Goal: Contribute content: Contribute content

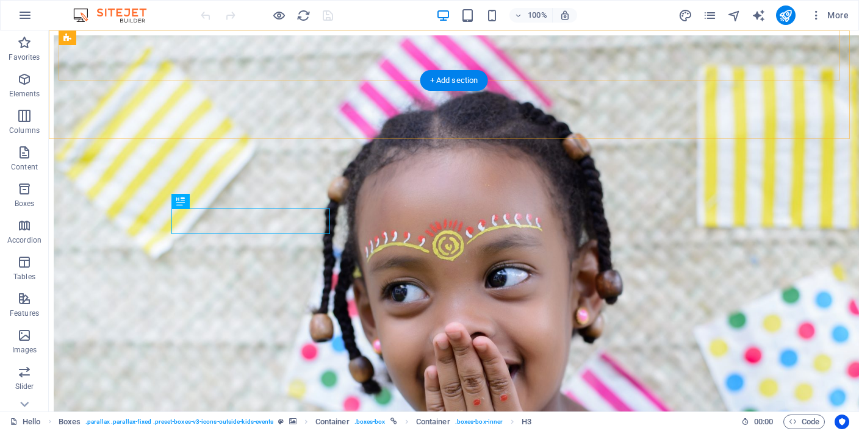
scroll to position [479, 0]
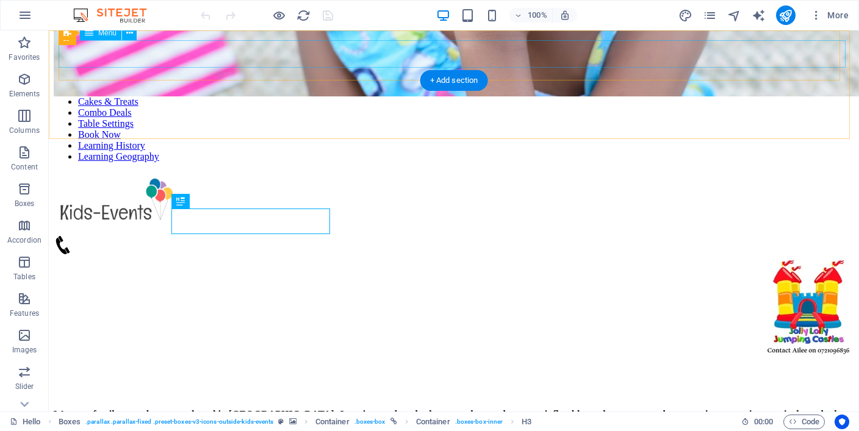
click at [790, 85] on nav "Hello Cakes & Treats Combo Deals Table Settings Book Now Learning History Learn…" at bounding box center [454, 123] width 800 height 77
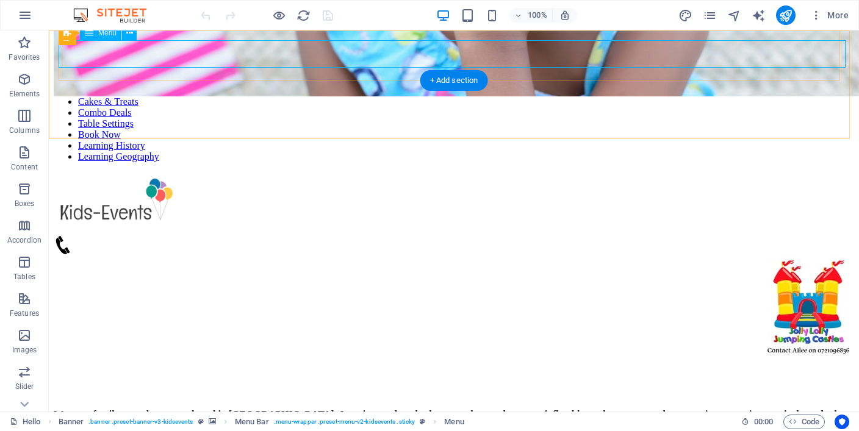
click at [745, 85] on nav "Hello Cakes & Treats Combo Deals Table Settings Book Now Learning History Learn…" at bounding box center [454, 123] width 800 height 77
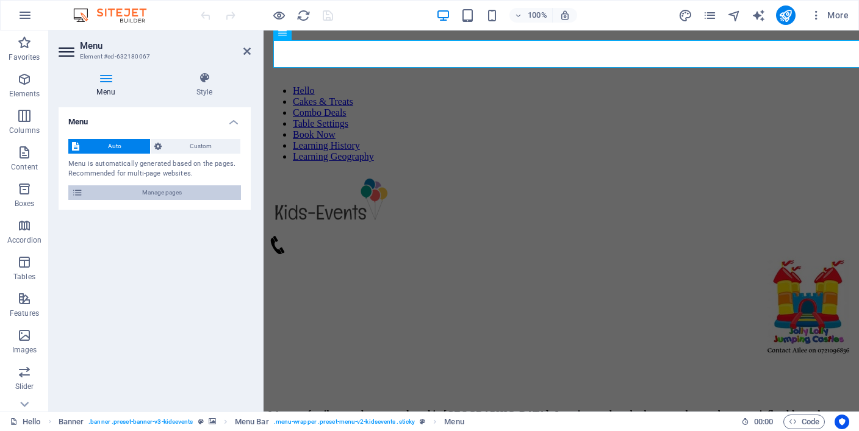
click at [199, 198] on span "Manage pages" at bounding box center [162, 192] width 151 height 15
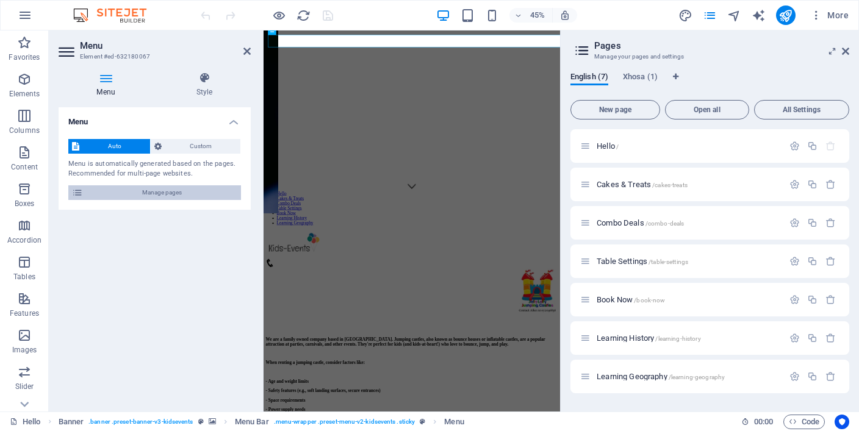
click at [176, 195] on span "Manage pages" at bounding box center [162, 192] width 151 height 15
click at [641, 376] on span "Learning Geography /learning-geography" at bounding box center [660, 376] width 128 height 9
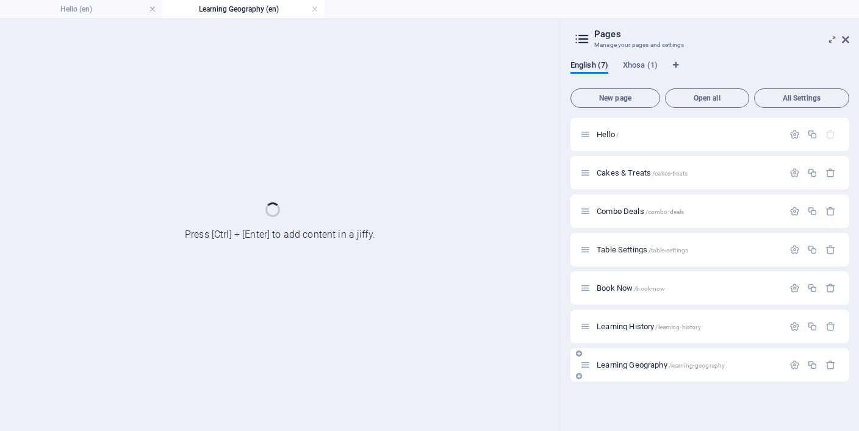
scroll to position [0, 0]
click at [641, 376] on div "Learning Geography /learning-geography" at bounding box center [709, 365] width 279 height 34
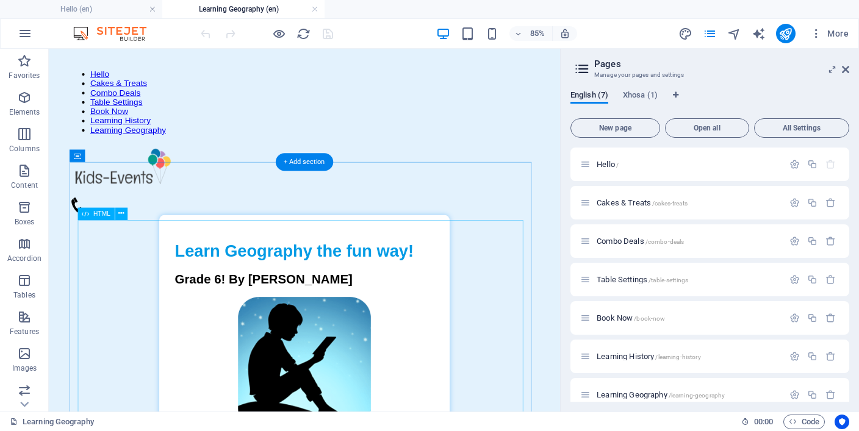
click at [387, 307] on div "Learn History for Kids! Learn Geography the fun way! Grade 6! By Paul Mackay 🔄 …" at bounding box center [349, 416] width 552 height 343
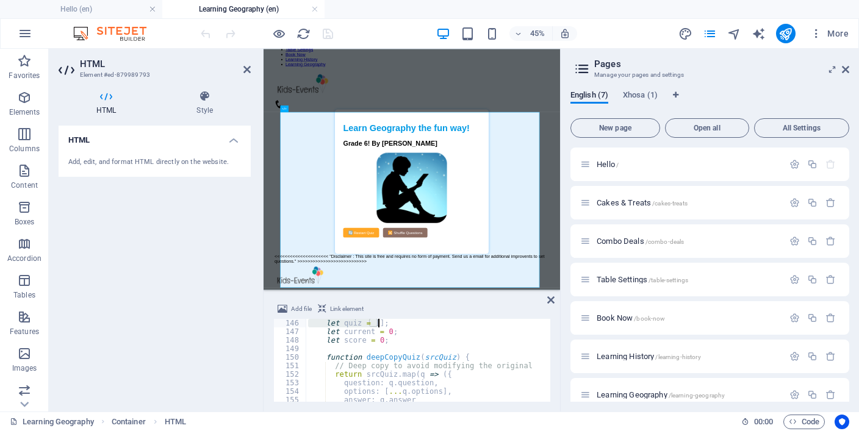
scroll to position [1178, 0]
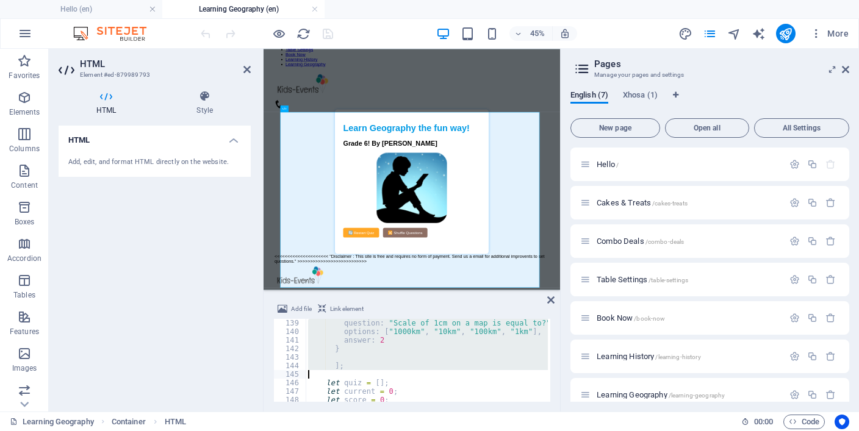
drag, startPoint x: 327, startPoint y: 359, endPoint x: 330, endPoint y: 327, distance: 31.2
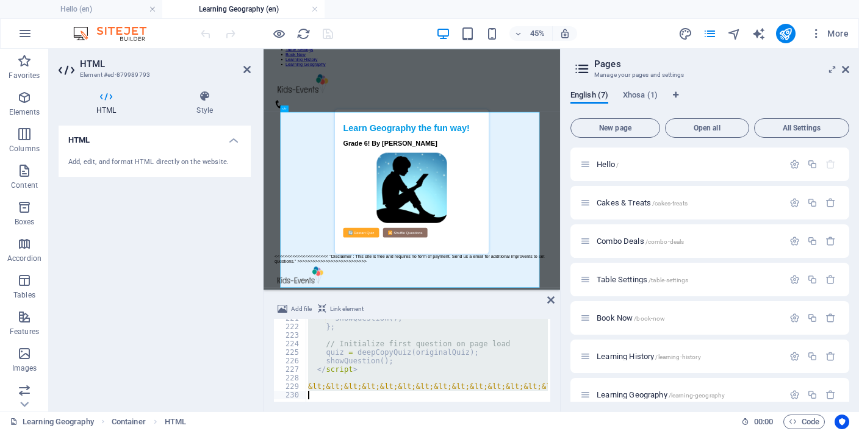
scroll to position [1883, 0]
drag, startPoint x: 308, startPoint y: 325, endPoint x: 413, endPoint y: 457, distance: 169.2
click at [413, 431] on html "jollylollyjumping Hello (en) Learning Geography (en) Favorites Elements Columns…" at bounding box center [429, 215] width 859 height 431
paste textarea "</html>"
type textarea "</html>"
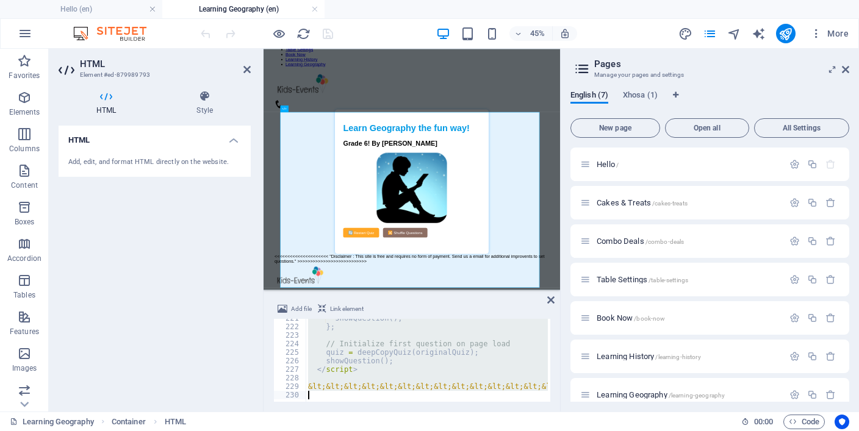
scroll to position [2037, 0]
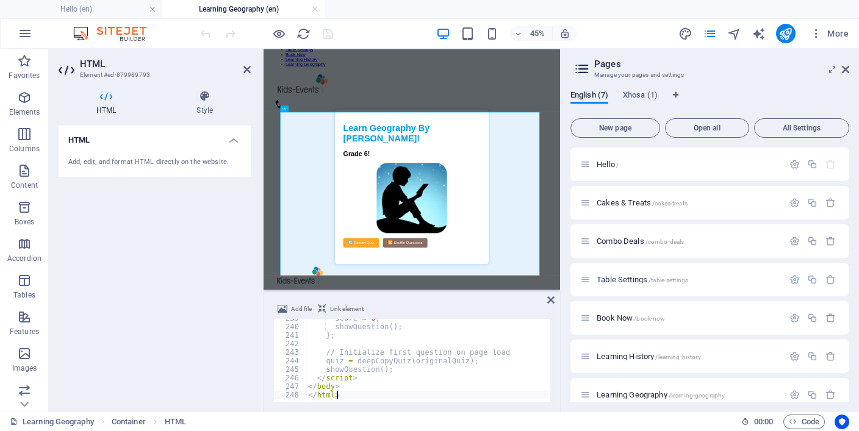
click at [399, 38] on div "45% More" at bounding box center [525, 34] width 655 height 20
click at [325, 33] on icon "save" at bounding box center [328, 34] width 14 height 14
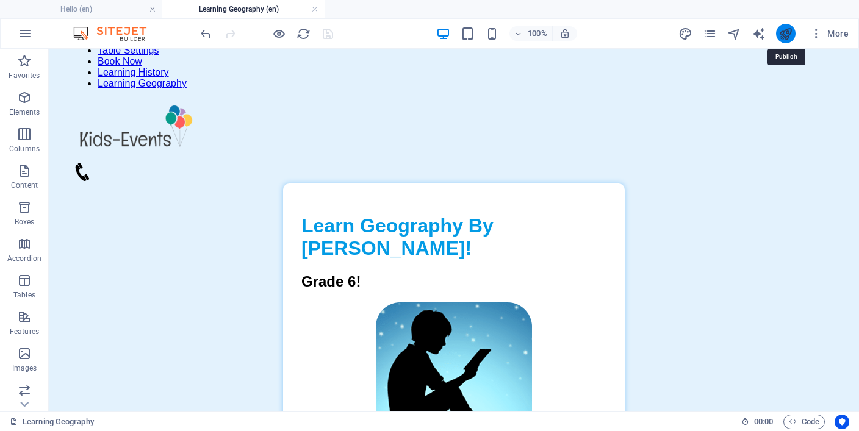
click at [786, 35] on icon "publish" at bounding box center [785, 34] width 14 height 14
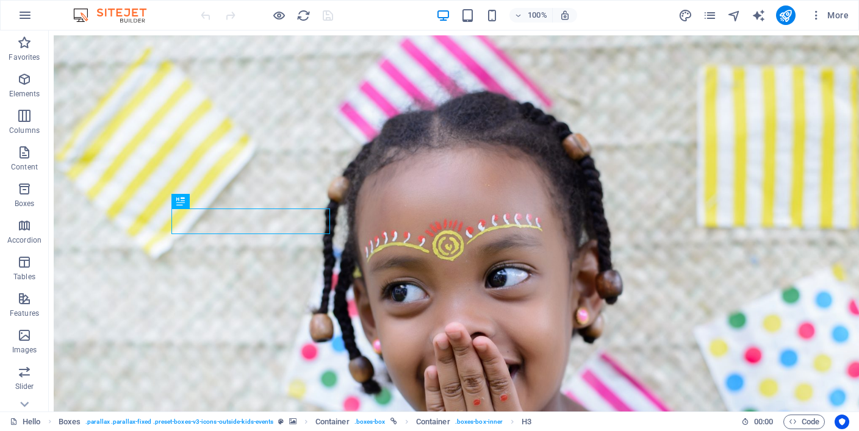
scroll to position [479, 0]
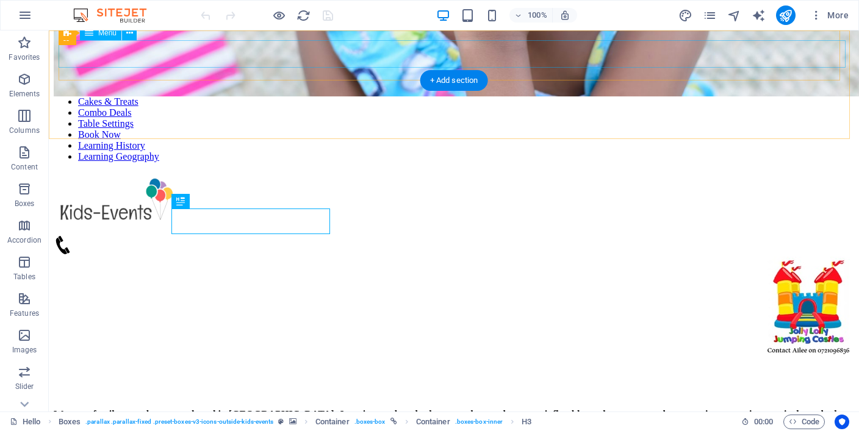
click at [418, 85] on nav "Hello Cakes & Treats Combo Deals Table Settings Book Now Learning History Learn…" at bounding box center [454, 123] width 800 height 77
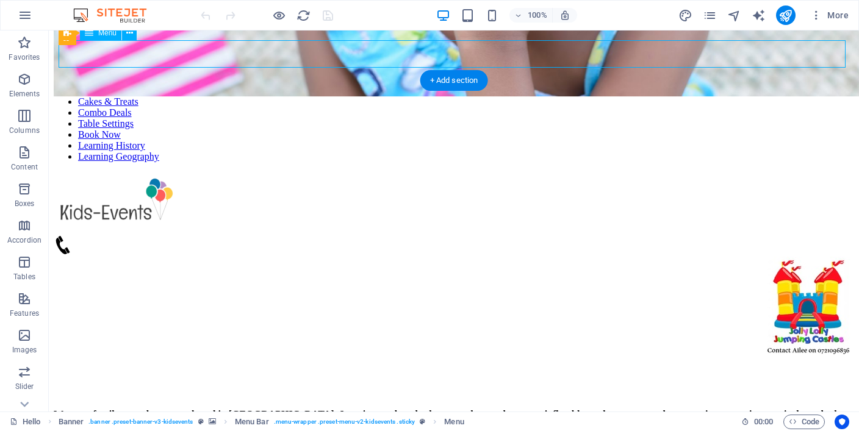
click at [418, 85] on nav "Hello Cakes & Treats Combo Deals Table Settings Book Now Learning History Learn…" at bounding box center [454, 123] width 800 height 77
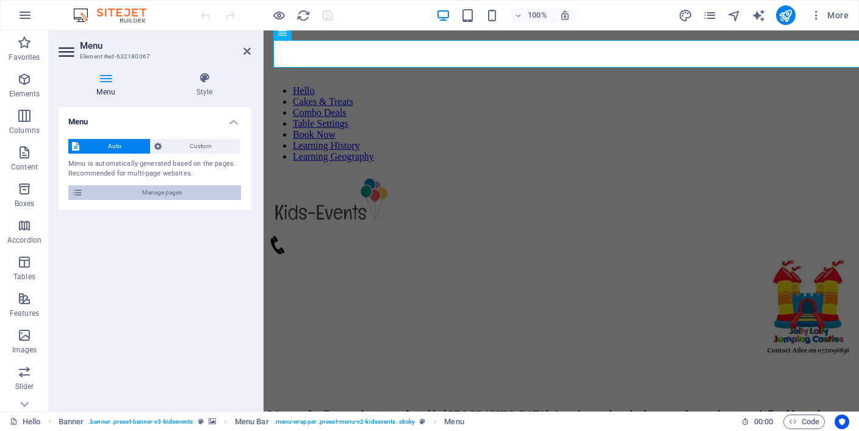
click at [184, 196] on span "Manage pages" at bounding box center [162, 192] width 151 height 15
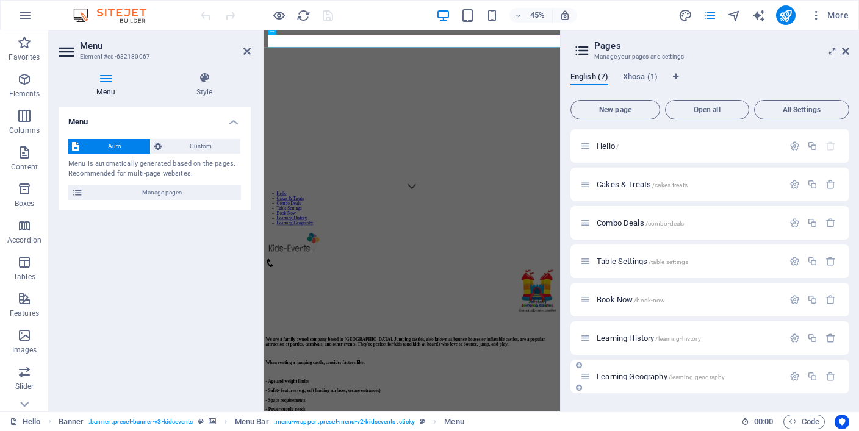
click at [673, 378] on span "/learning-geography" at bounding box center [696, 377] width 57 height 7
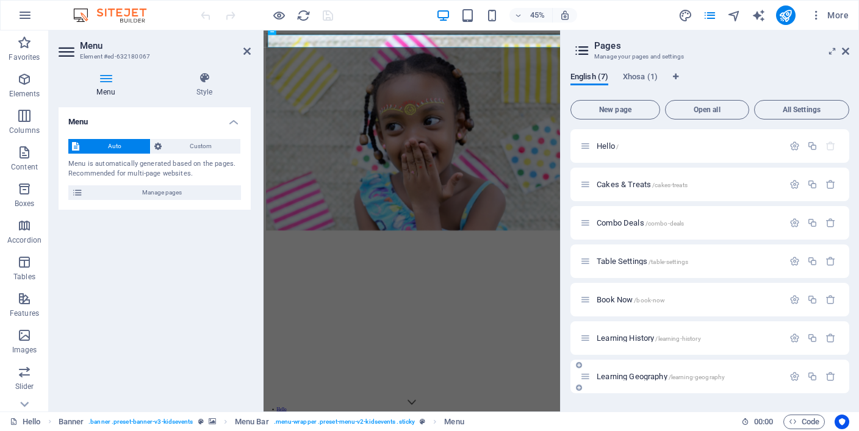
click at [673, 378] on div "Learning Geography /learning-geography" at bounding box center [709, 377] width 279 height 34
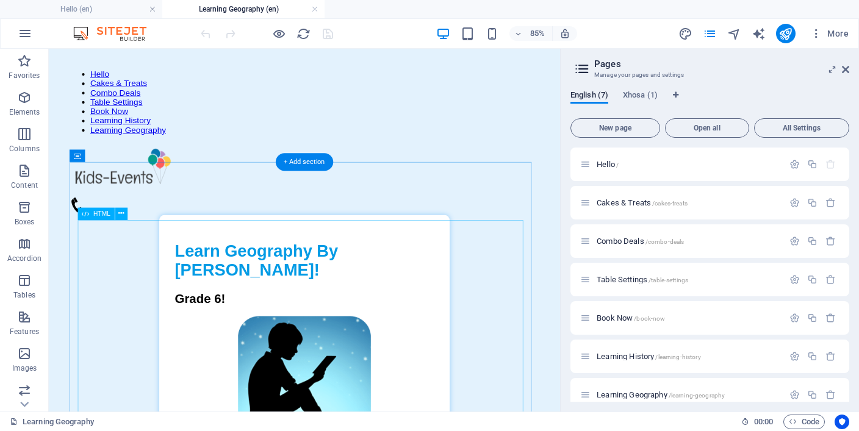
click at [437, 274] on div "Learn Geography for Kids! Learn Geography By [PERSON_NAME]! Grade 6! 🔄 Restart …" at bounding box center [349, 417] width 552 height 344
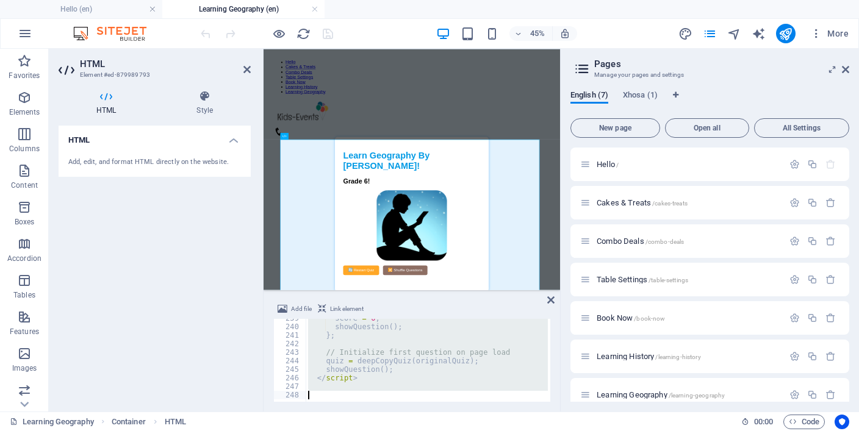
scroll to position [2037, 0]
drag, startPoint x: 308, startPoint y: 322, endPoint x: 429, endPoint y: 457, distance: 181.8
click at [429, 431] on html "jollylollyjumping Hello (en) Learning Geography (en) Favorites Elements Columns…" at bounding box center [429, 215] width 859 height 431
type textarea "</html>"
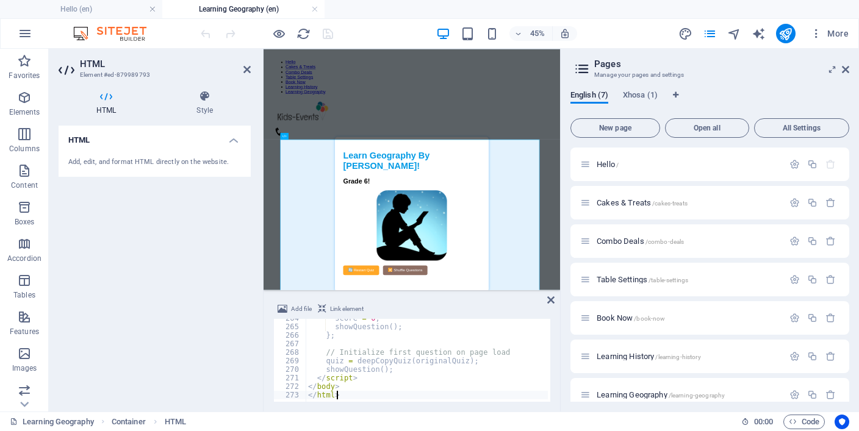
click at [374, 25] on div "45% More" at bounding box center [525, 34] width 655 height 20
click at [329, 32] on icon "save" at bounding box center [328, 34] width 14 height 14
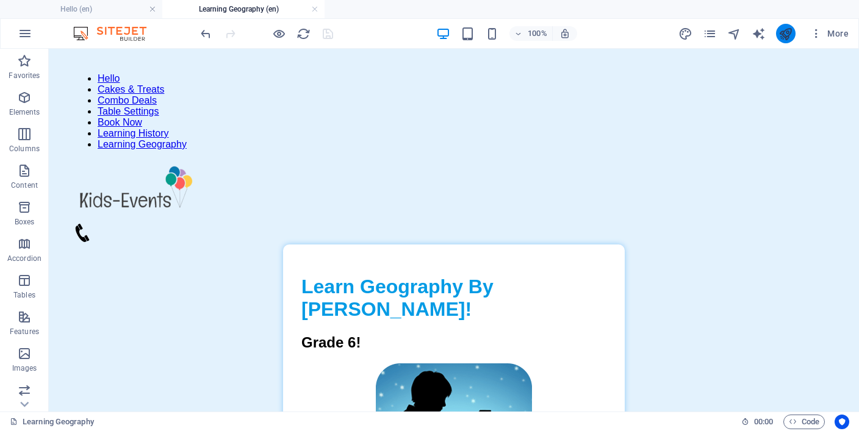
click at [790, 40] on button "publish" at bounding box center [786, 34] width 20 height 20
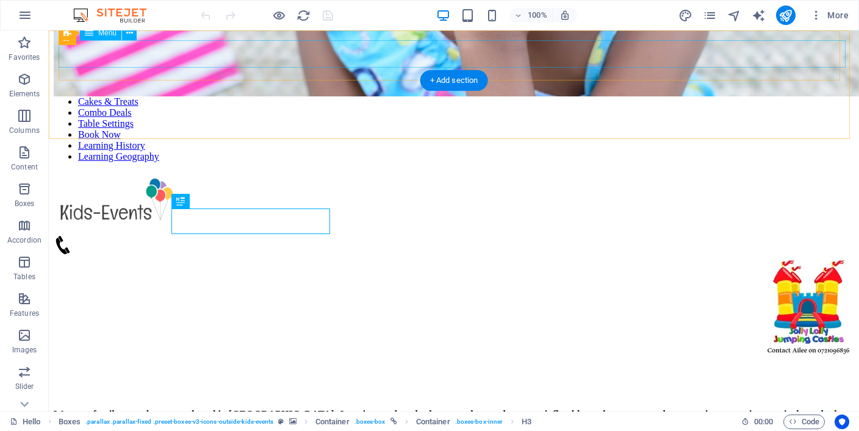
click at [390, 85] on nav "Hello Cakes & Treats Combo Deals Table Settings Book Now Learning History Learn…" at bounding box center [454, 123] width 800 height 77
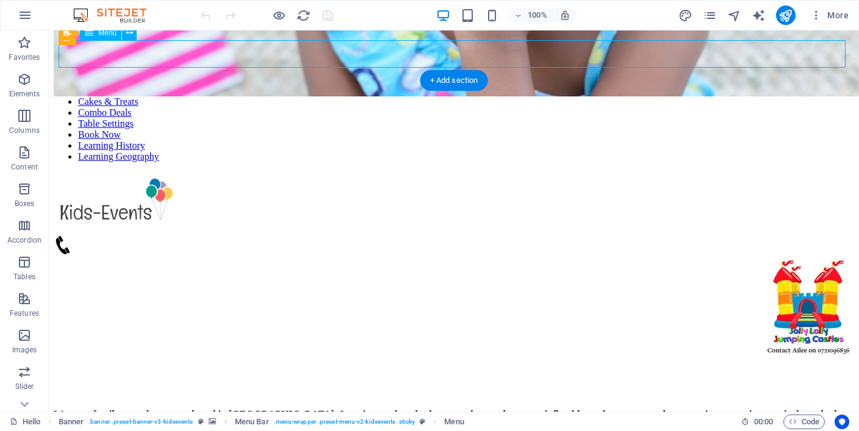
click at [390, 85] on nav "Hello Cakes & Treats Combo Deals Table Settings Book Now Learning History Learn…" at bounding box center [454, 123] width 800 height 77
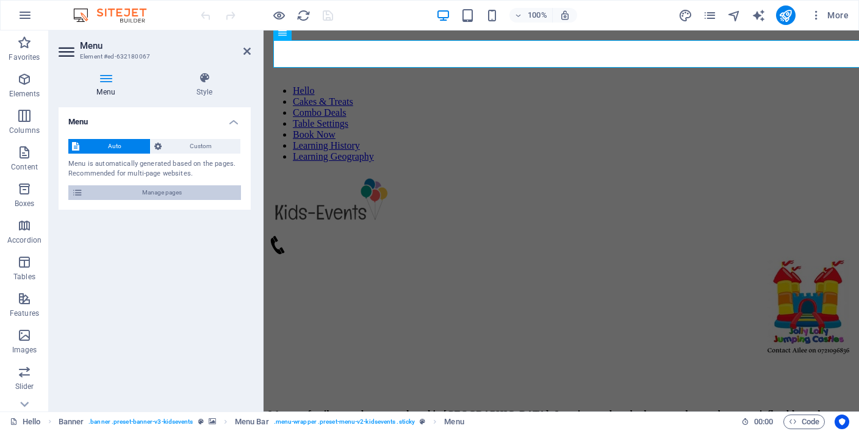
click at [189, 188] on span "Manage pages" at bounding box center [162, 192] width 151 height 15
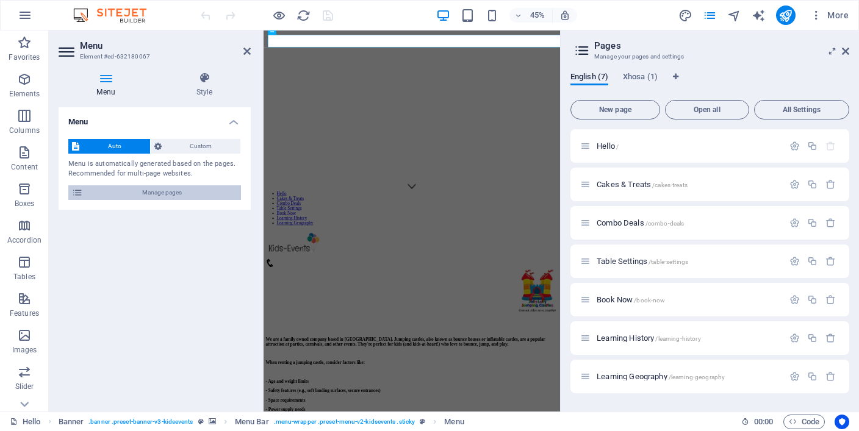
click at [212, 196] on span "Manage pages" at bounding box center [162, 192] width 151 height 15
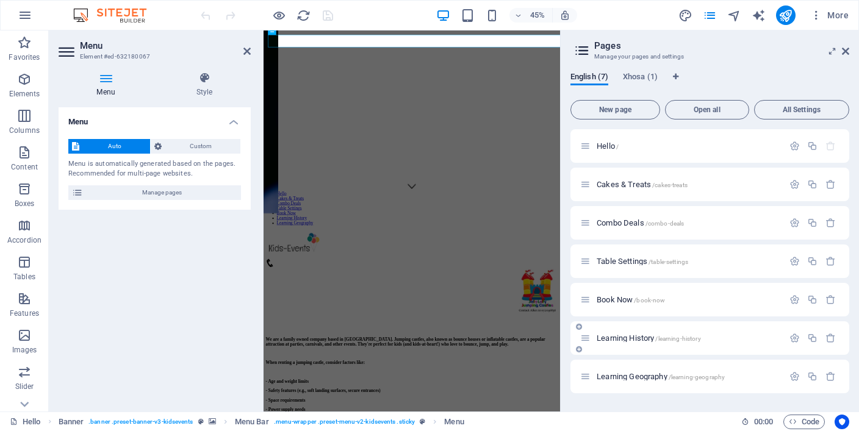
click at [658, 335] on span "/learning-history" at bounding box center [677, 338] width 45 height 7
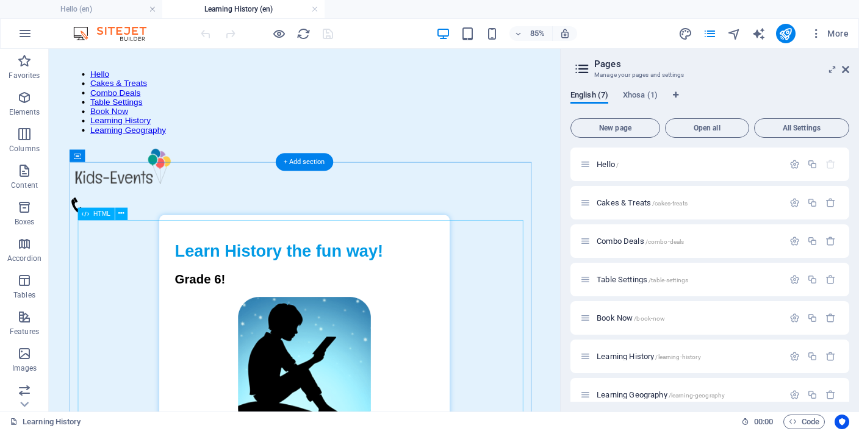
click at [432, 271] on div "Learn History for Kids! Learn History the fun way! Grade 6! 🔄 Restart Quiz 🔀 Sh…" at bounding box center [349, 416] width 552 height 343
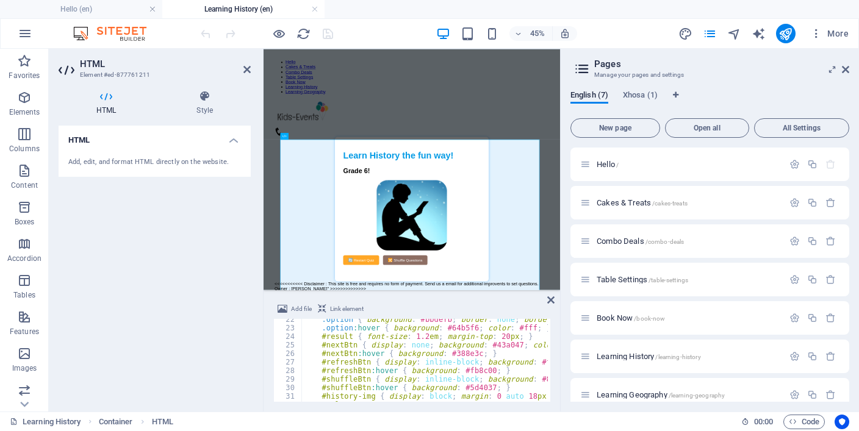
scroll to position [293, 0]
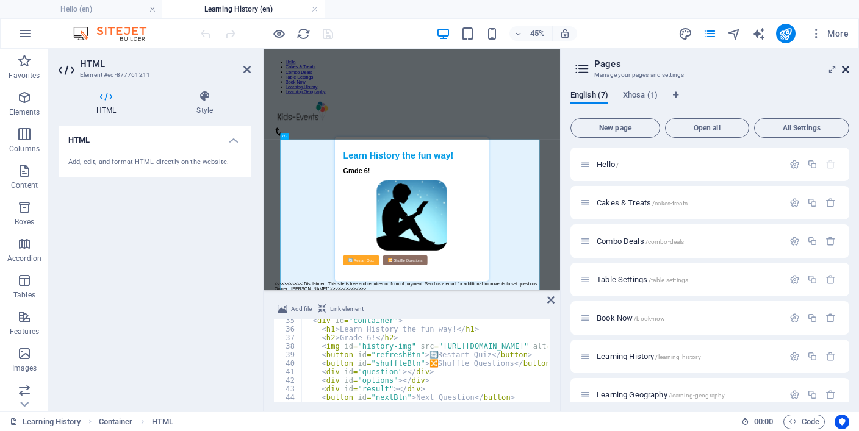
click at [843, 70] on icon at bounding box center [845, 70] width 7 height 10
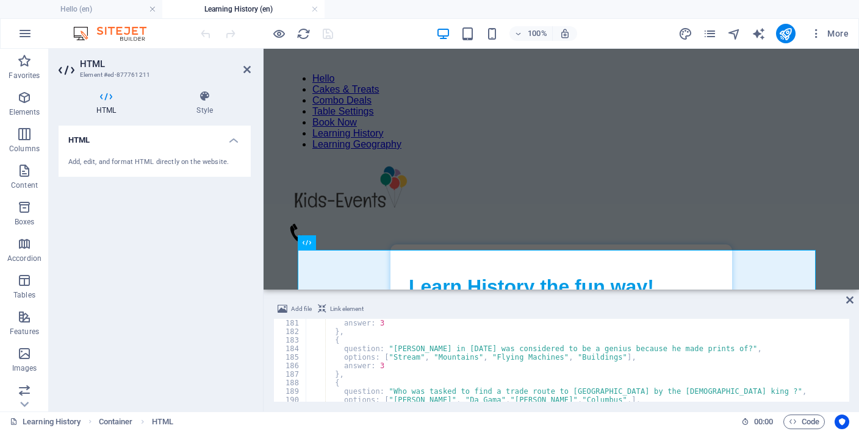
scroll to position [1537, 0]
type textarea "answer: 3"
click at [385, 369] on div "answer : 3 } , { question : "Leonardo da Vinci in 1452 was considered to be a g…" at bounding box center [822, 368] width 1032 height 98
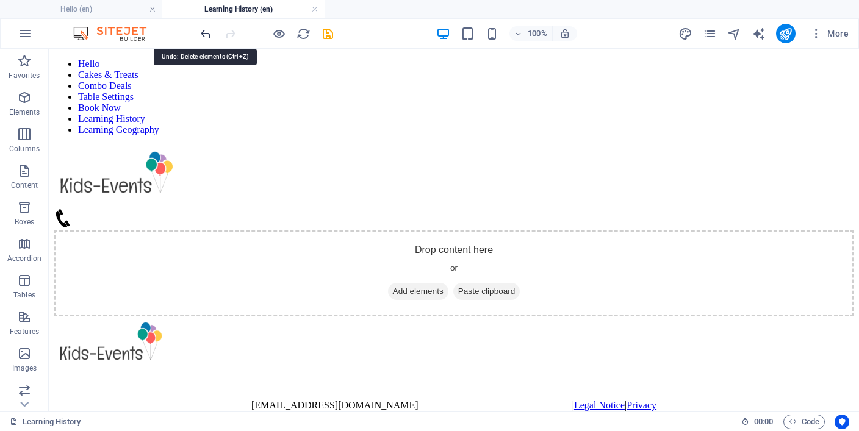
click at [206, 35] on icon "undo" at bounding box center [206, 34] width 14 height 14
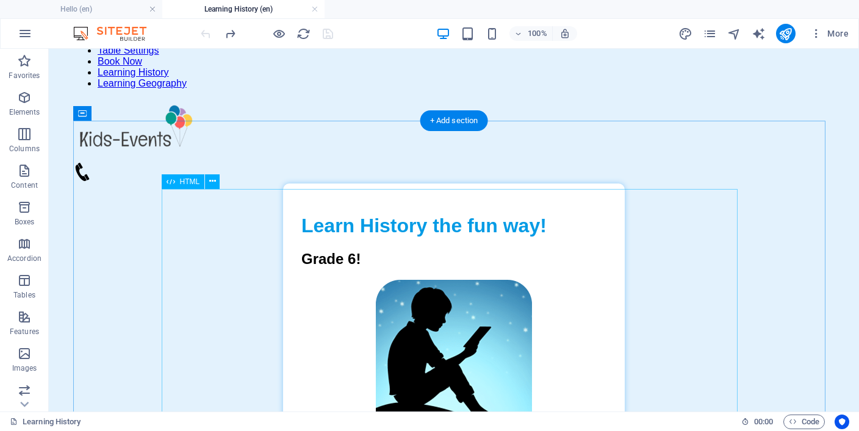
scroll to position [244, 0]
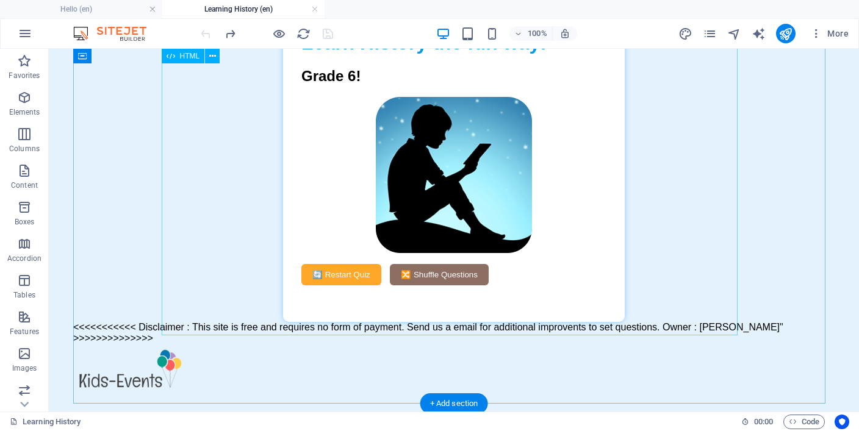
click at [409, 213] on div "Learn History for Kids! Learn History the fun way! Grade 6! 🔄 Restart Quiz 🔀 Sh…" at bounding box center [453, 172] width 761 height 343
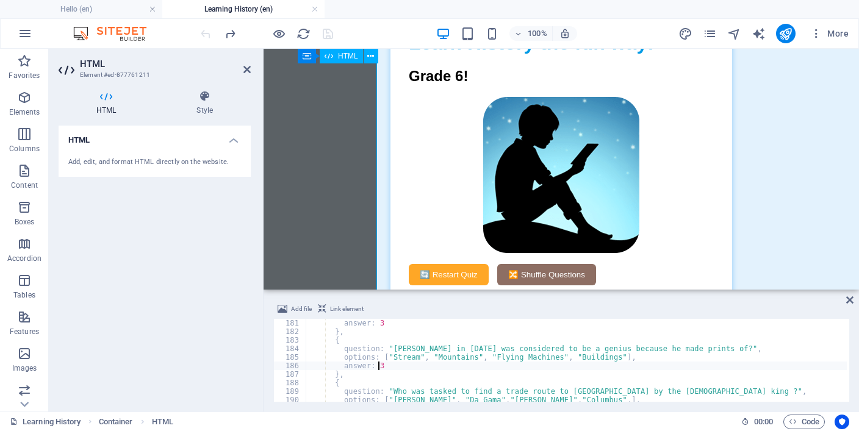
scroll to position [1537, 0]
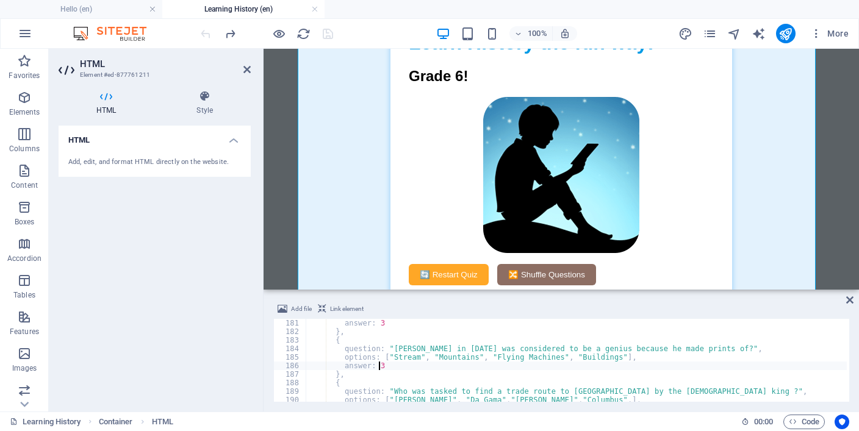
click at [407, 366] on div "answer : 3 } , { question : "Leonardo da Vinci in 1452 was considered to be a g…" at bounding box center [822, 368] width 1032 height 98
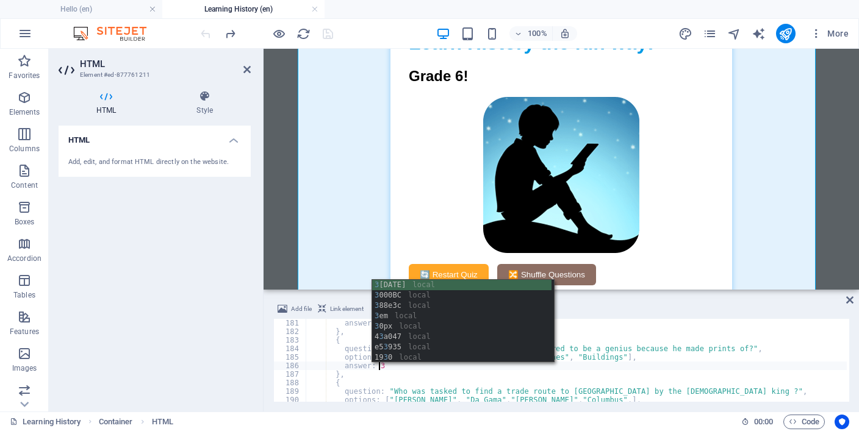
scroll to position [0, 5]
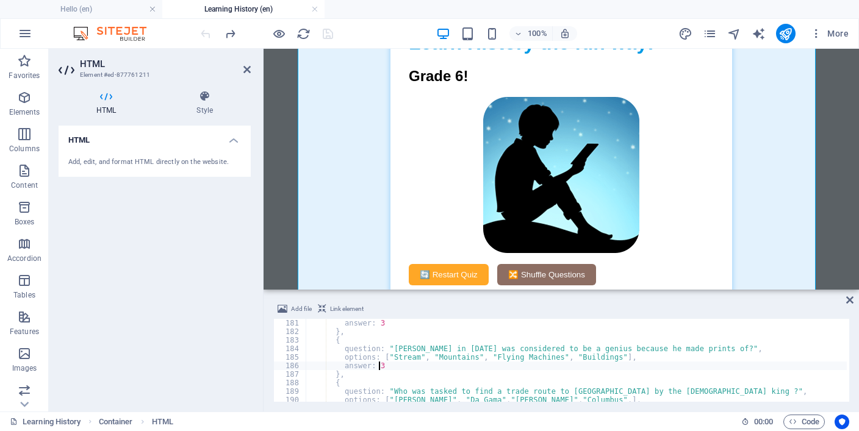
click at [413, 370] on div "answer : 3 } , { question : "Leonardo da Vinci in 1452 was considered to be a g…" at bounding box center [822, 368] width 1032 height 98
click at [426, 336] on div "answer : 3 } , { question : "Leonardo da Vinci in 1452 was considered to be a g…" at bounding box center [822, 368] width 1032 height 98
drag, startPoint x: 543, startPoint y: 357, endPoint x: 482, endPoint y: 359, distance: 61.6
click at [482, 359] on div "answer : 3 } , { question : "Leonardo da Vinci in 1452 was considered to be a g…" at bounding box center [822, 368] width 1032 height 98
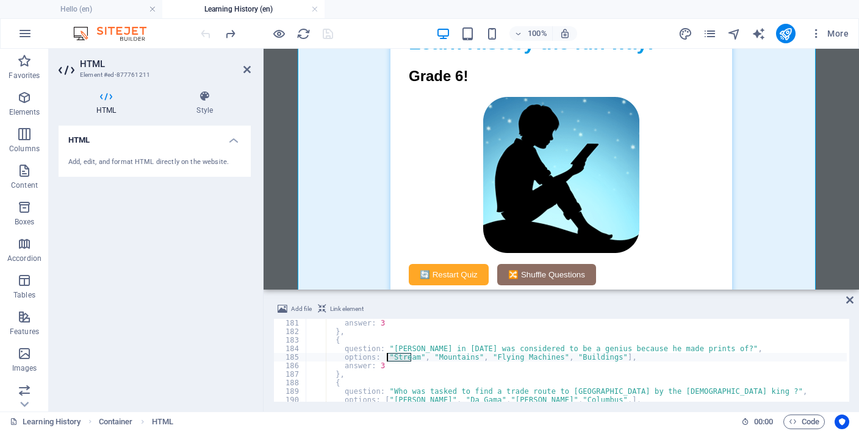
drag, startPoint x: 412, startPoint y: 356, endPoint x: 385, endPoint y: 357, distance: 26.8
click at [385, 357] on div "answer : 3 } , { question : "Leonardo da Vinci in 1452 was considered to be a g…" at bounding box center [822, 368] width 1032 height 98
paste textarea "Flying Machines"
click at [580, 358] on div "answer : 3 } , { question : "Leonardo da Vinci in 1452 was considered to be a g…" at bounding box center [822, 368] width 1032 height 98
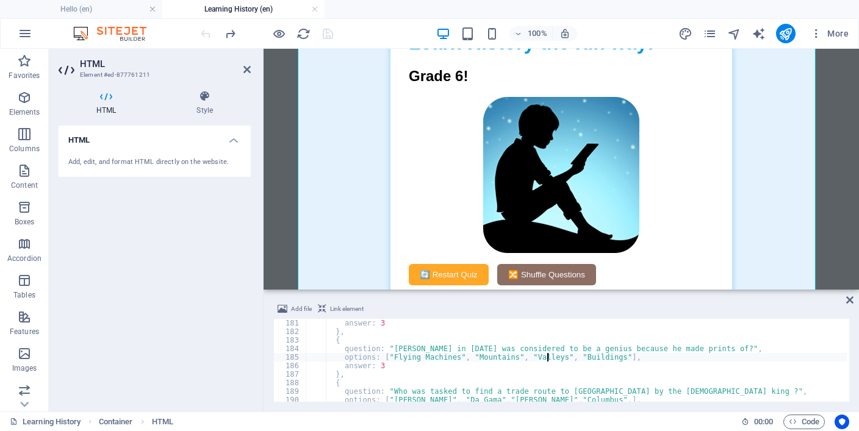
click at [382, 365] on div "answer : 3 } , { question : "Leonardo da Vinci in 1452 was considered to be a g…" at bounding box center [822, 368] width 1032 height 98
click at [426, 379] on div "answer : 3 } , { question : "Leonardo da Vinci in 1452 was considered to be a g…" at bounding box center [822, 368] width 1032 height 98
type textarea "},"
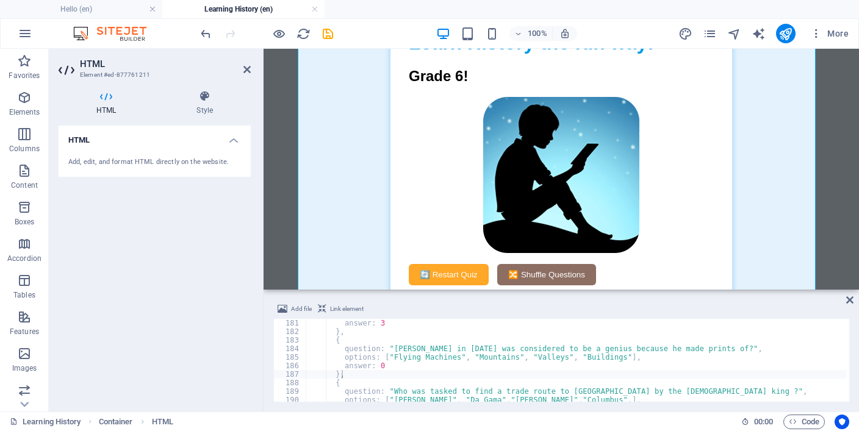
click at [393, 37] on div "100% More" at bounding box center [525, 34] width 655 height 20
click at [328, 33] on icon "save" at bounding box center [328, 34] width 14 height 14
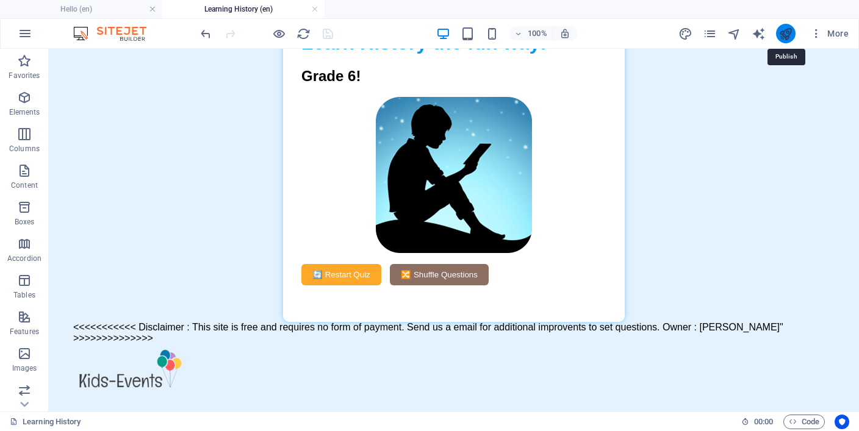
click at [781, 35] on icon "publish" at bounding box center [785, 34] width 14 height 14
